Goal: Use online tool/utility: Utilize a website feature to perform a specific function

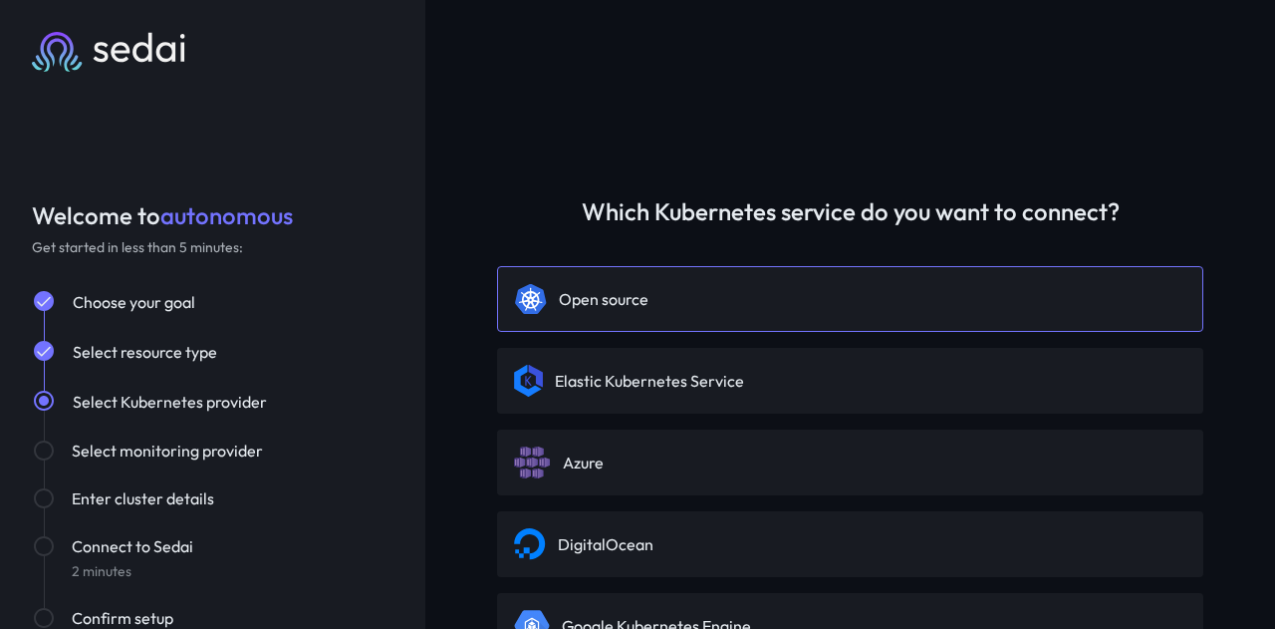
click at [624, 318] on div "Open source" at bounding box center [850, 299] width 706 height 66
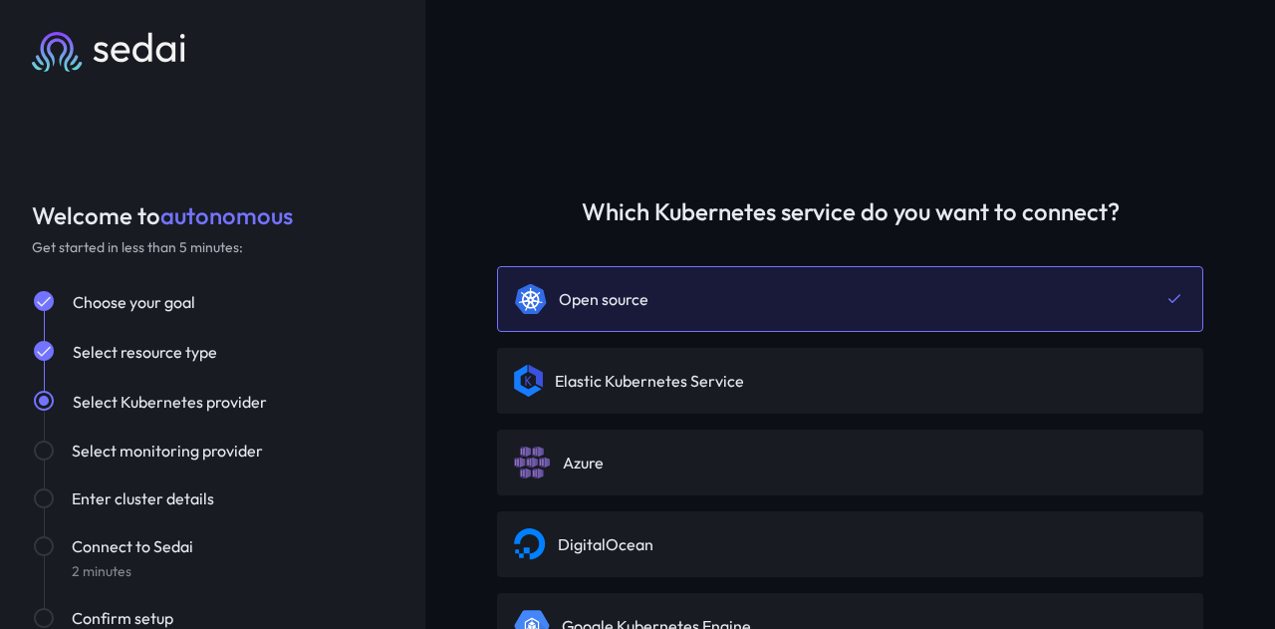
click at [448, 160] on div "Which Kubernetes service do you want to connect? Open source Elastic Kubernetes…" at bounding box center [850, 314] width 850 height 629
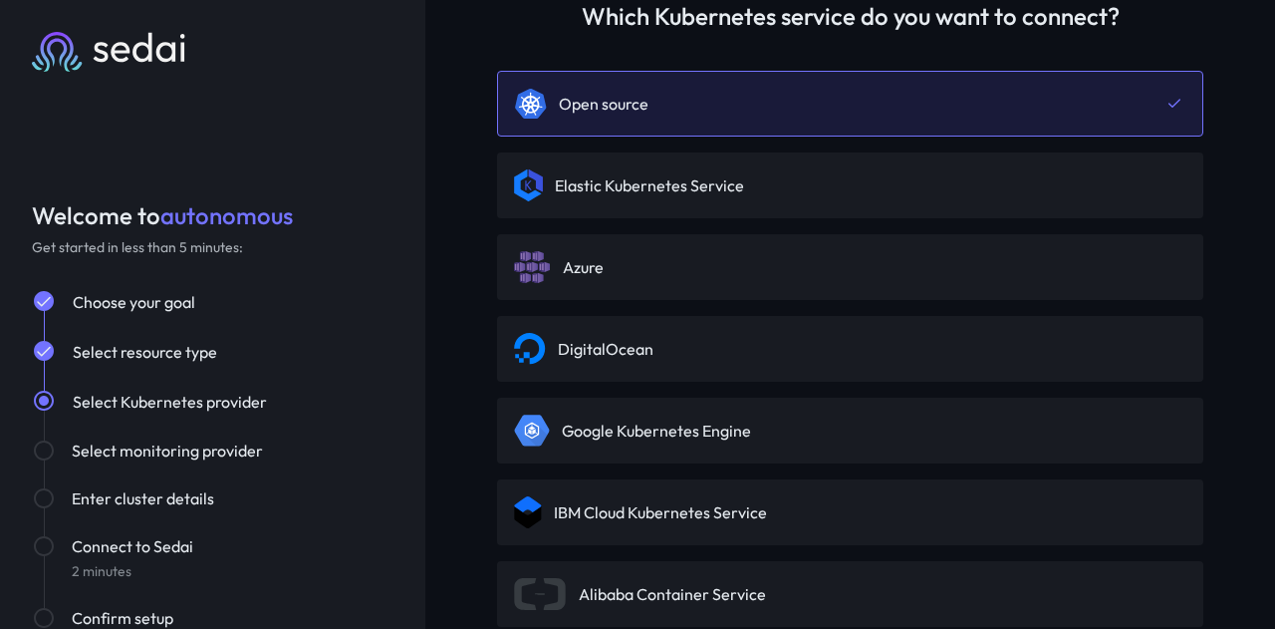
scroll to position [191, 0]
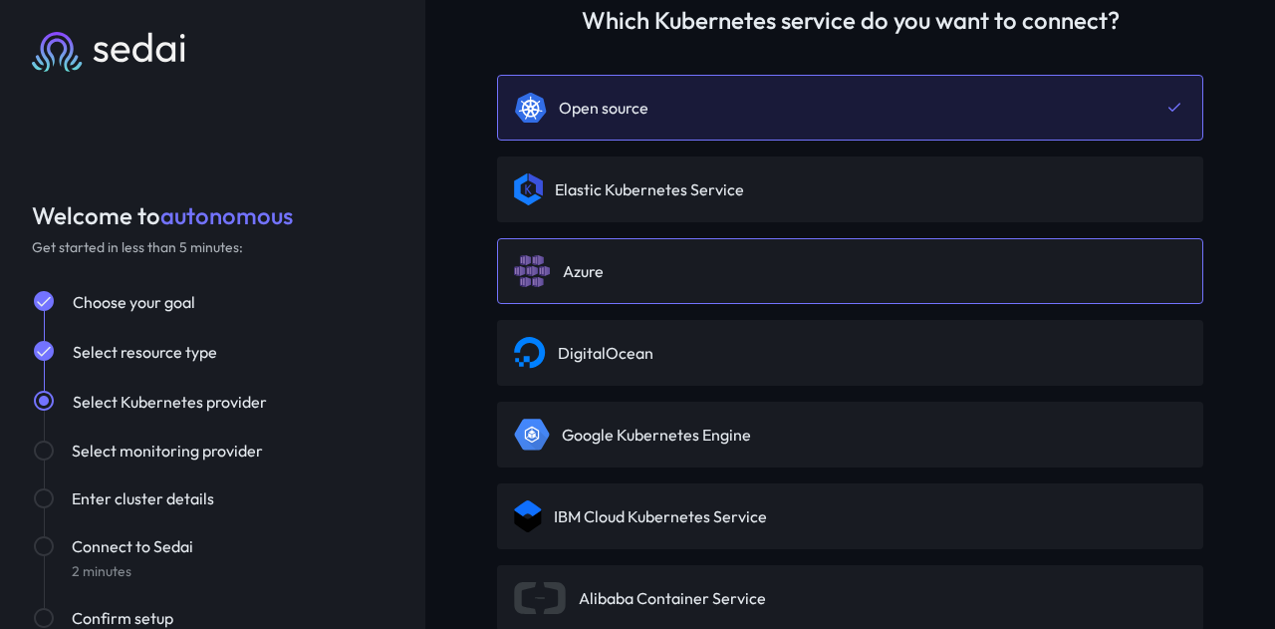
click at [719, 282] on div "Azure" at bounding box center [850, 271] width 706 height 66
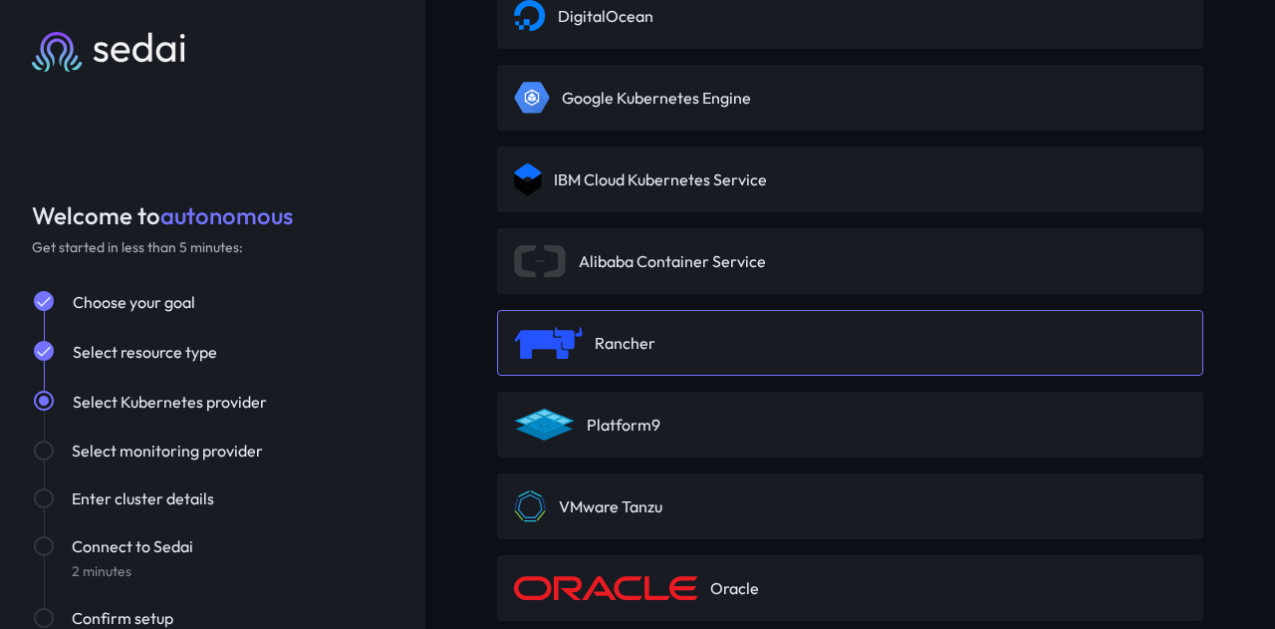
scroll to position [689, 0]
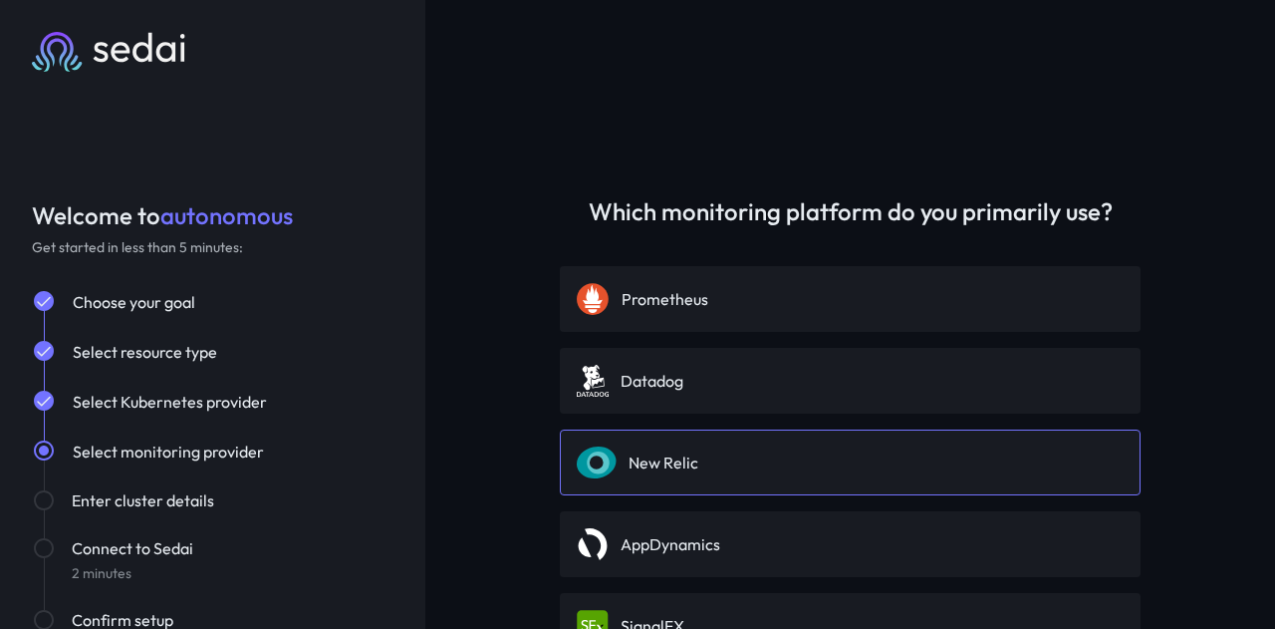
scroll to position [285, 0]
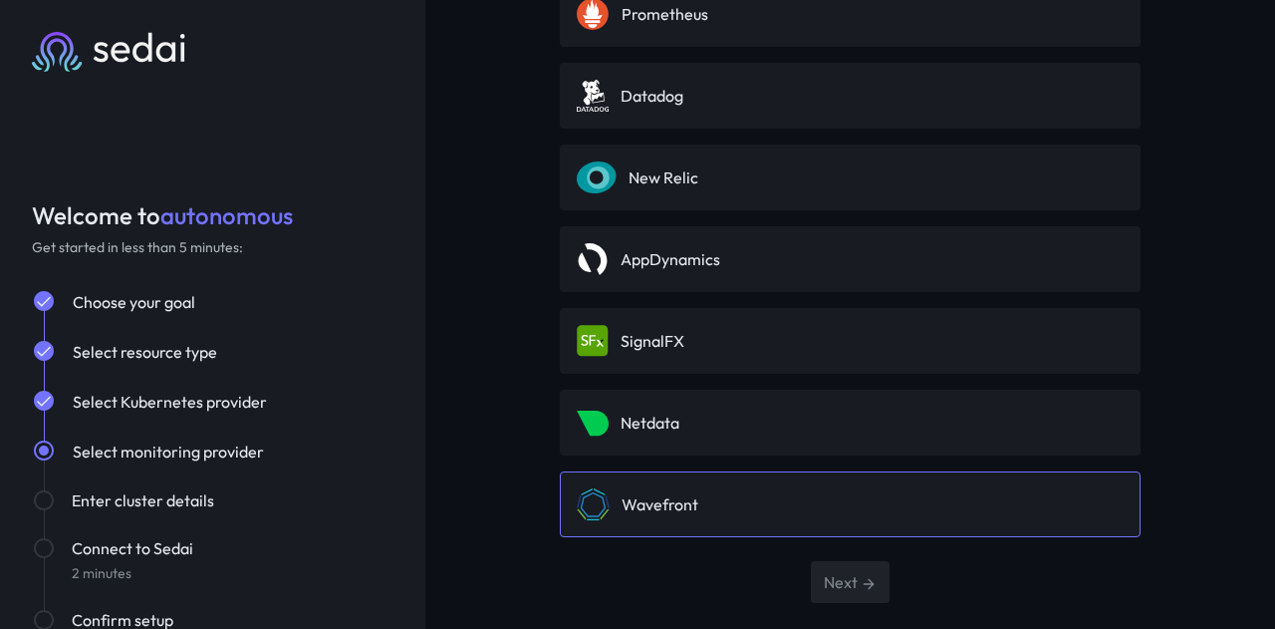
click at [796, 478] on div "Wavefront" at bounding box center [850, 504] width 581 height 66
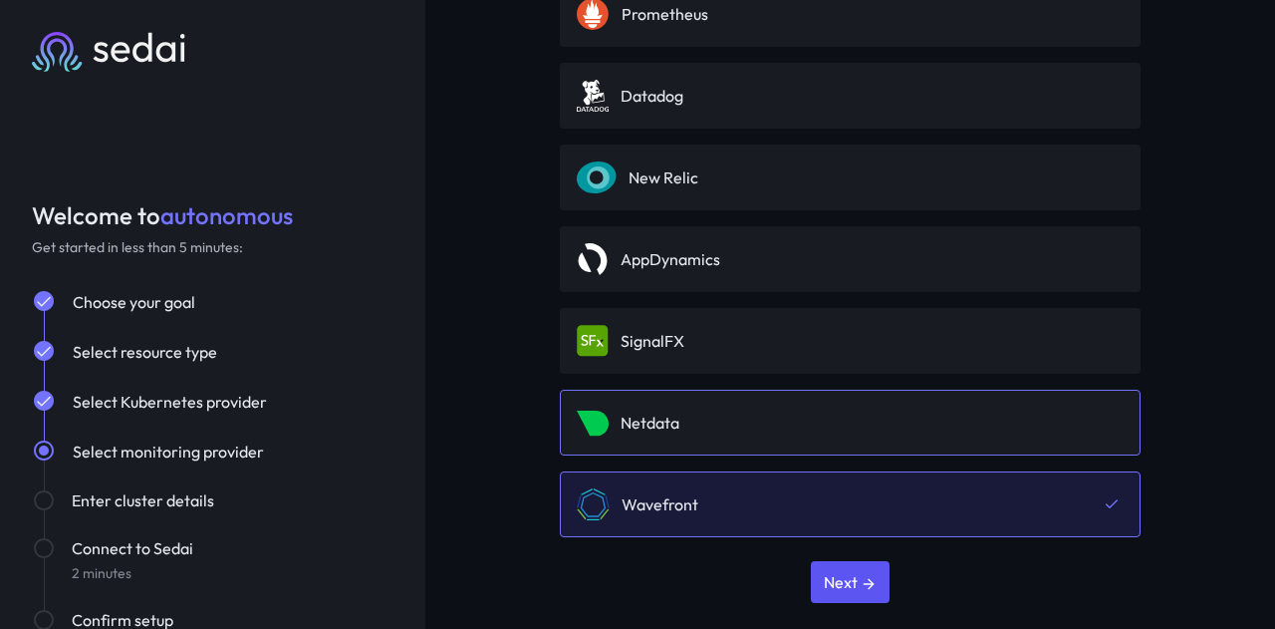
click at [783, 443] on div "Netdata" at bounding box center [850, 423] width 581 height 66
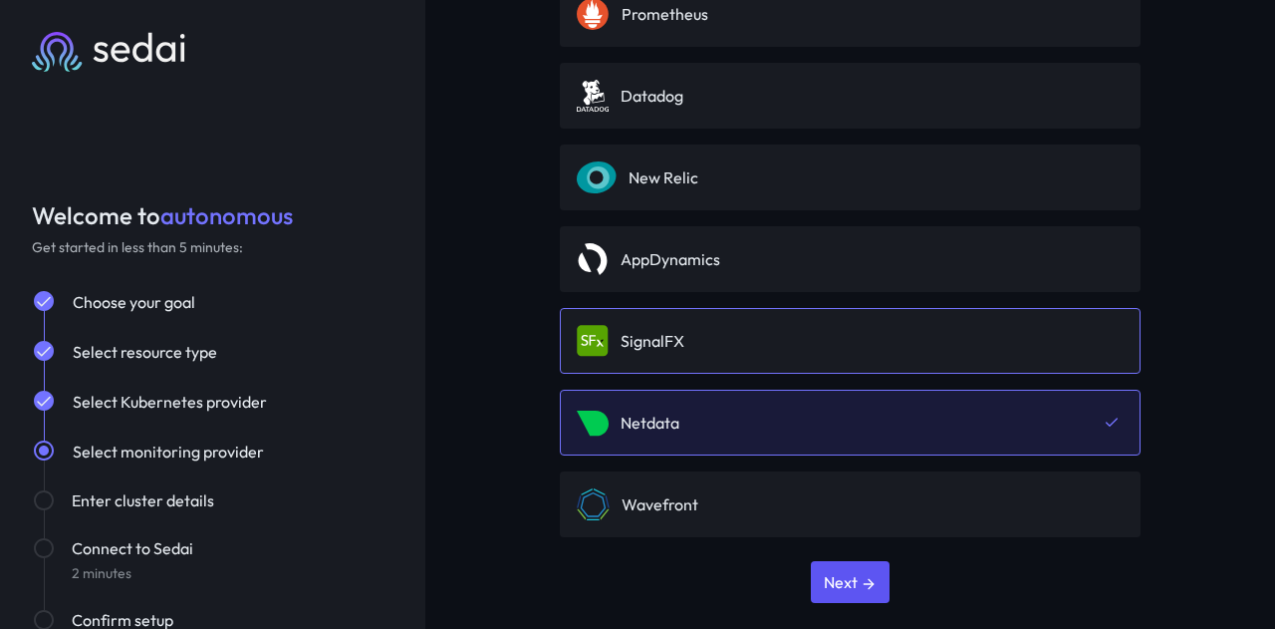
click at [775, 360] on div "SignalFX" at bounding box center [850, 341] width 581 height 66
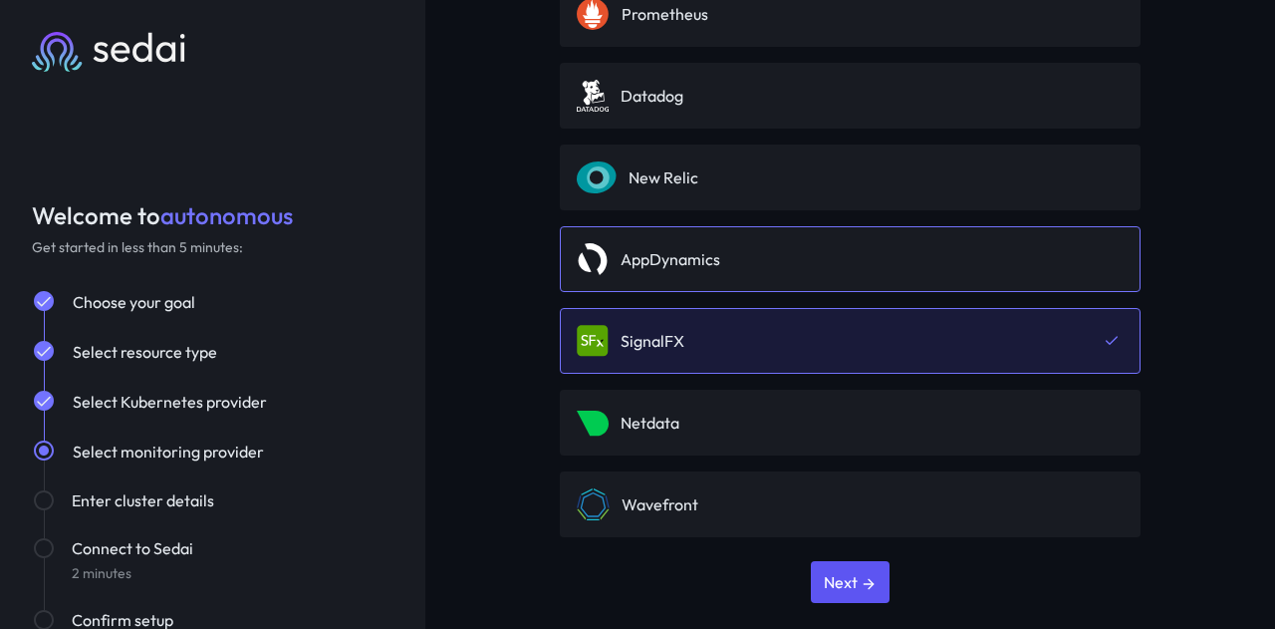
click at [779, 280] on div "AppDynamics" at bounding box center [850, 259] width 581 height 66
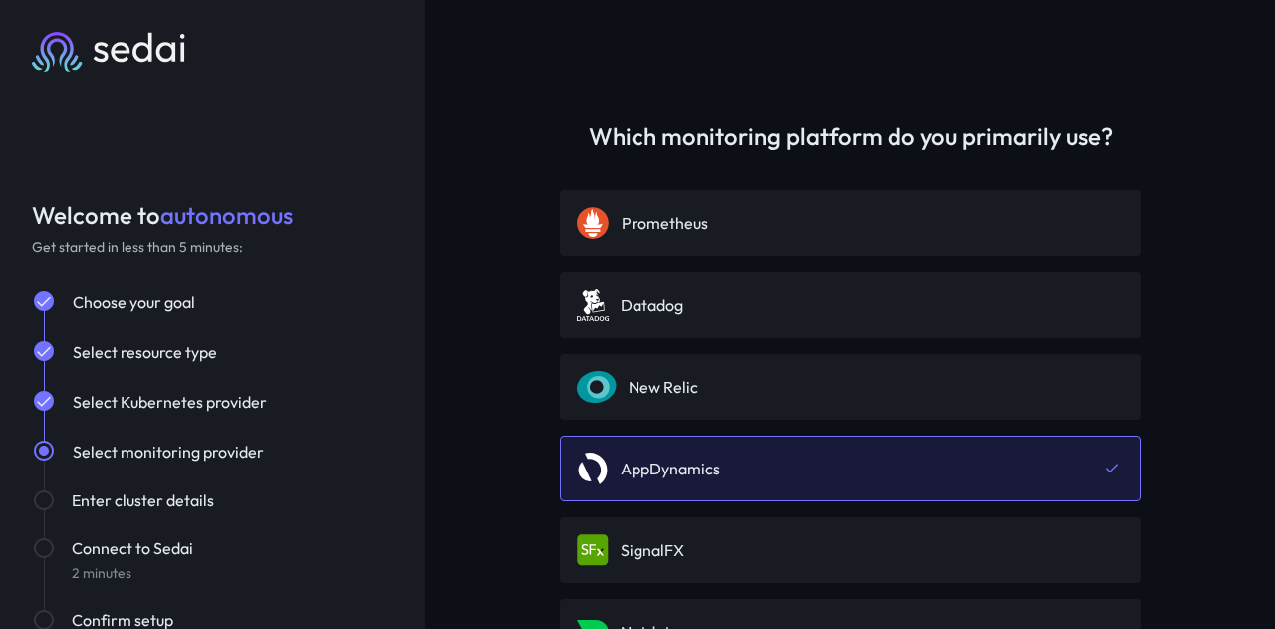
scroll to position [0, 0]
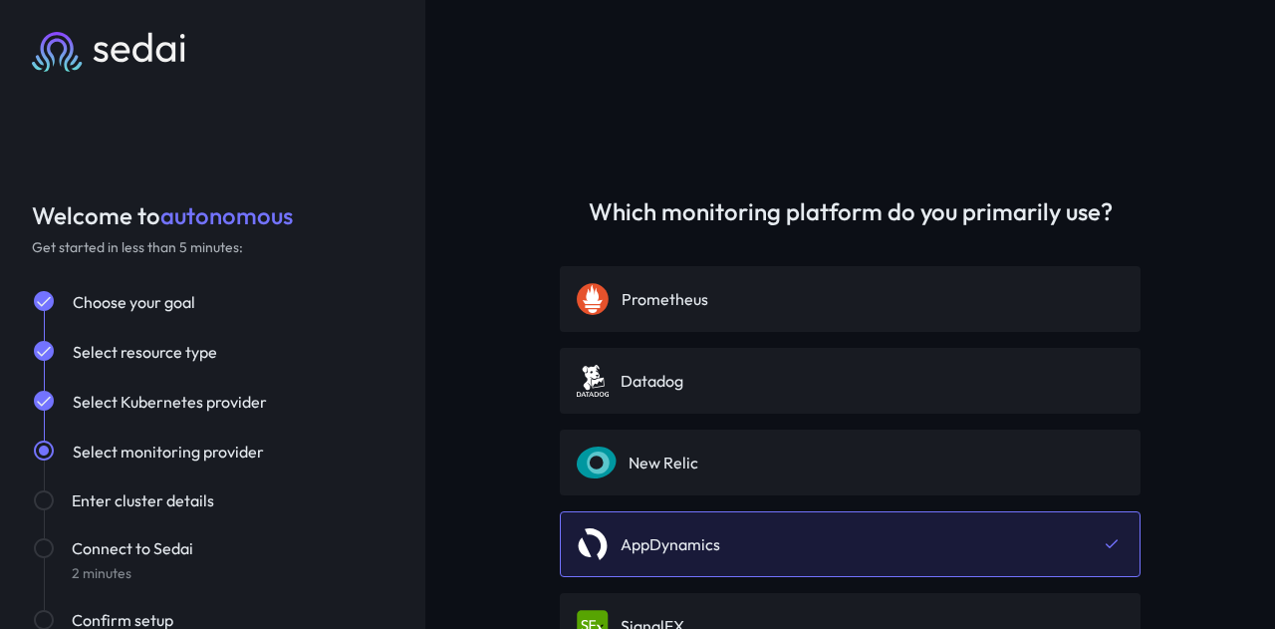
click at [540, 146] on div "Which monitoring platform do you primarily use? Prometheus Datadog .a{fill:#009…" at bounding box center [850, 314] width 850 height 629
